Goal: Task Accomplishment & Management: Use online tool/utility

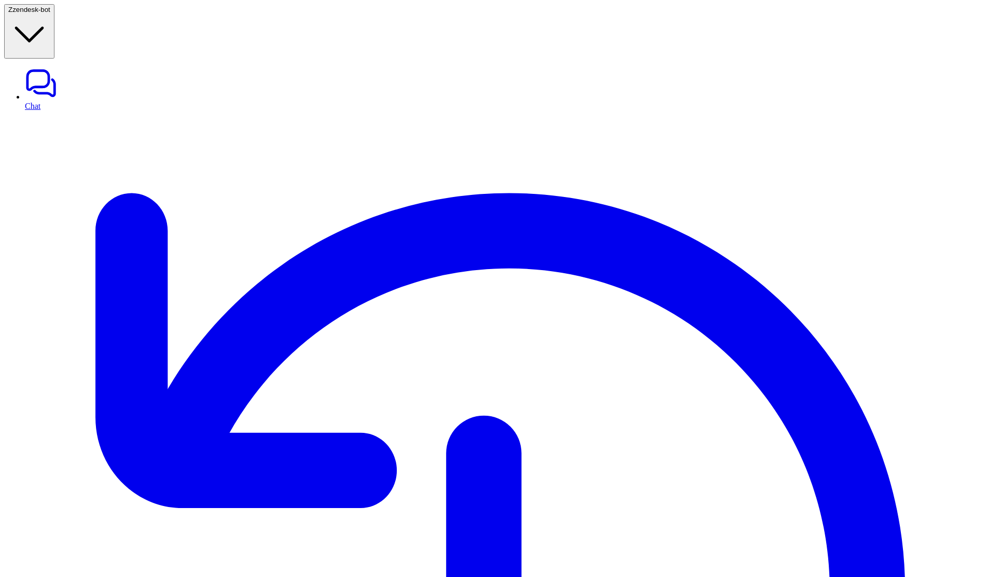
scroll to position [2, 0]
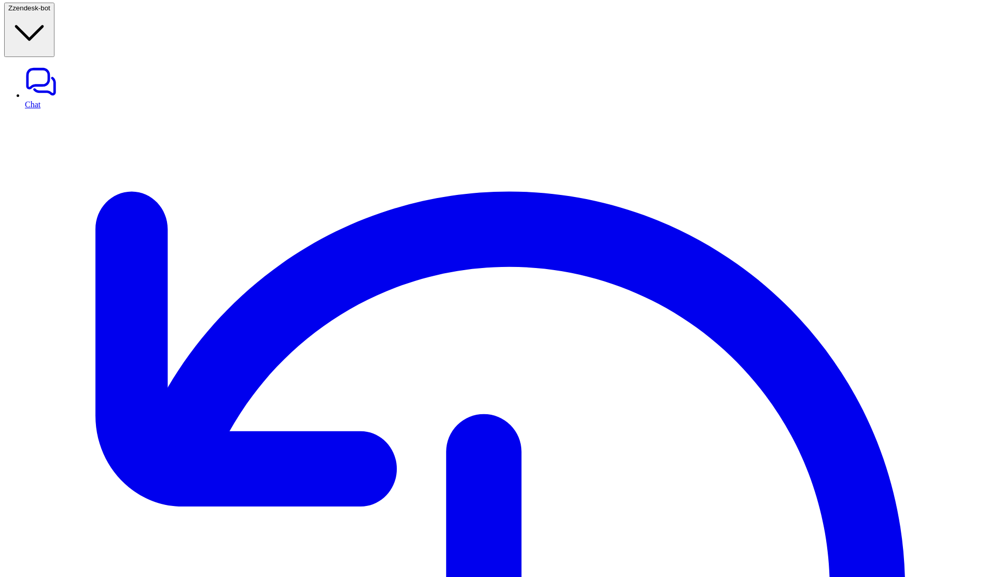
drag, startPoint x: 423, startPoint y: 88, endPoint x: 466, endPoint y: 277, distance: 193.7
